Goal: Check status

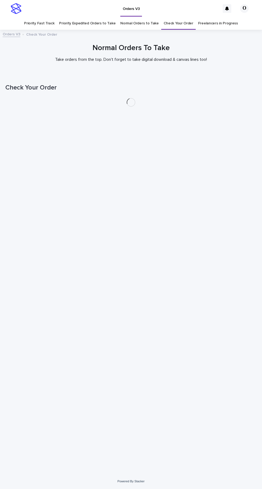
scroll to position [17, 0]
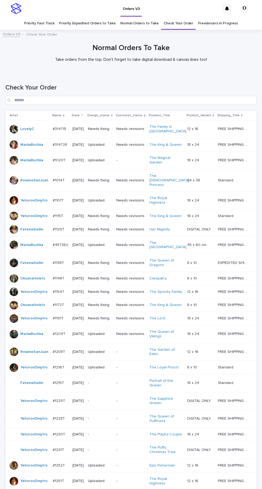
click at [212, 17] on link "Freelancers in Progress" at bounding box center [218, 23] width 40 height 13
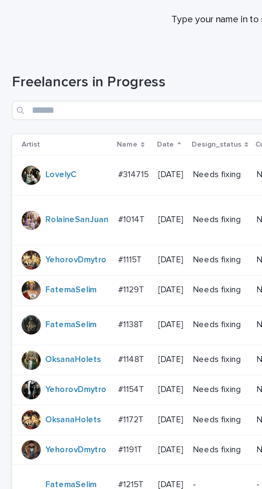
click at [60, 207] on div "#1148T #1148T" at bounding box center [60, 211] width 14 height 9
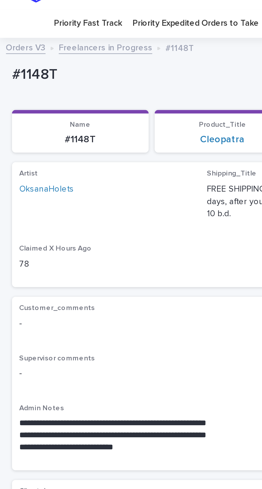
scroll to position [19, 0]
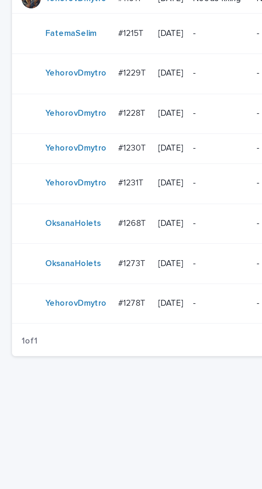
click at [64, 366] on p "#1273T" at bounding box center [59, 369] width 13 height 6
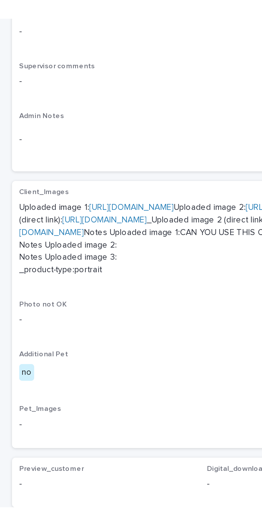
scroll to position [29, 0]
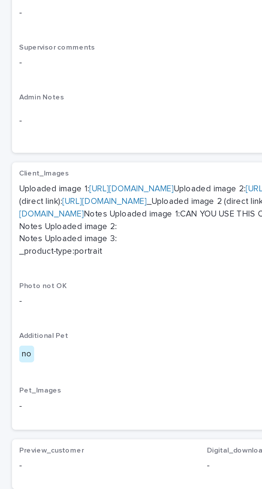
click at [78, 207] on link "[URL][DOMAIN_NAME]" at bounding box center [59, 209] width 38 height 4
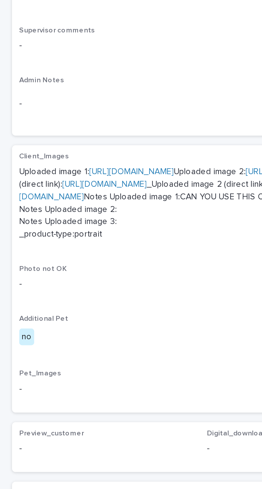
scroll to position [24, 0]
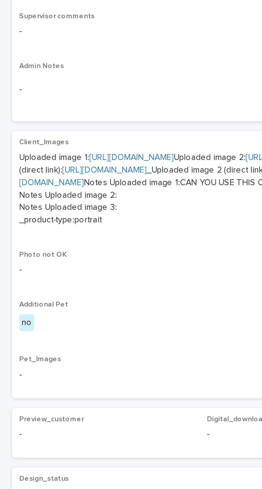
click at [110, 213] on link "[URL][DOMAIN_NAME]" at bounding box center [129, 212] width 38 height 4
click at [180, 213] on link "[URL][DOMAIN_NAME]" at bounding box center [199, 212] width 38 height 4
click at [63, 225] on link "[URL][DOMAIN_NAME]" at bounding box center [114, 219] width 211 height 9
click at [78, 210] on link "[URL][DOMAIN_NAME]" at bounding box center [59, 212] width 38 height 4
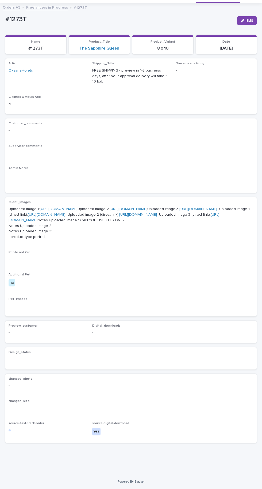
scroll to position [0, 0]
